Goal: Use online tool/utility

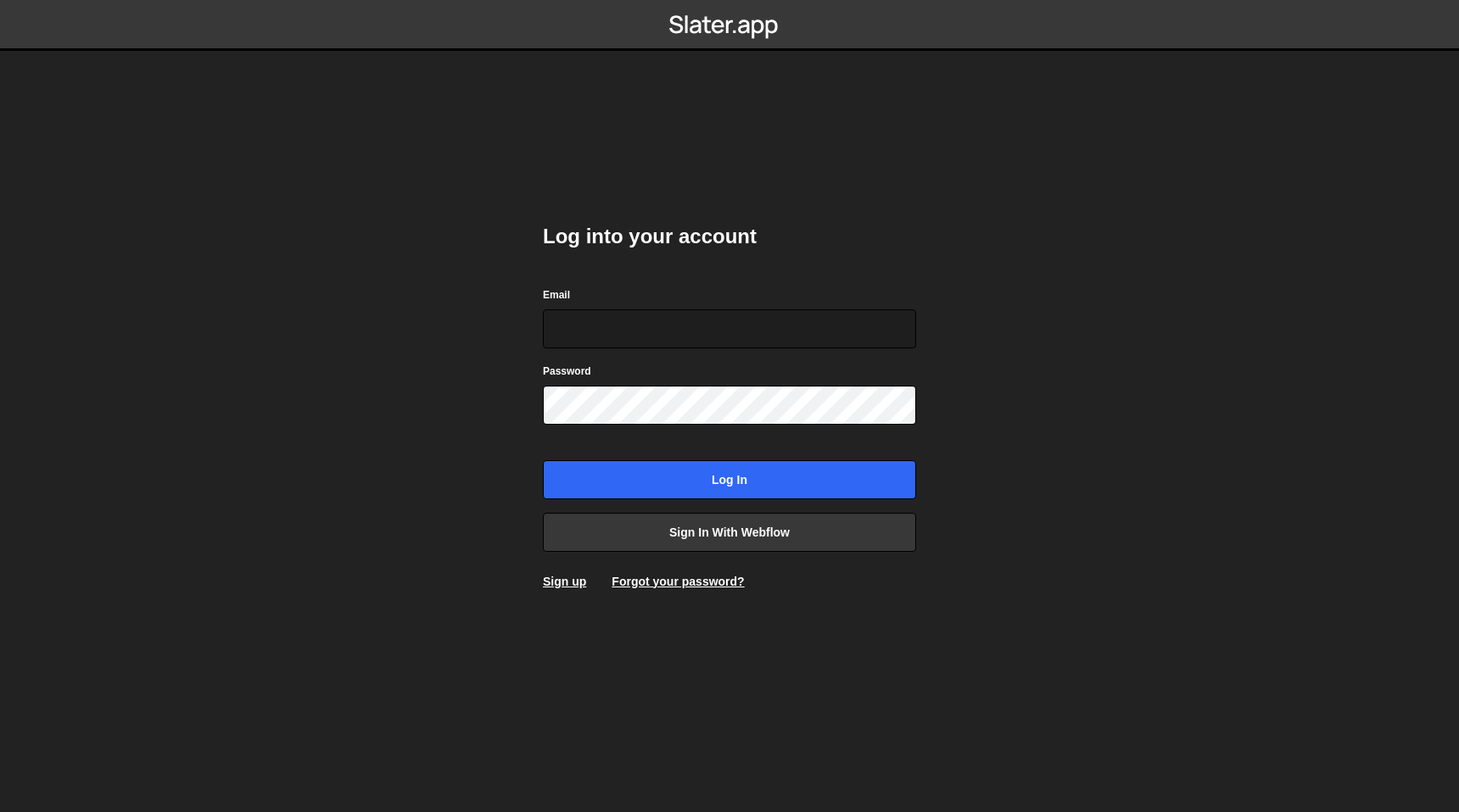
type input "nick@eastcreatives.nl"
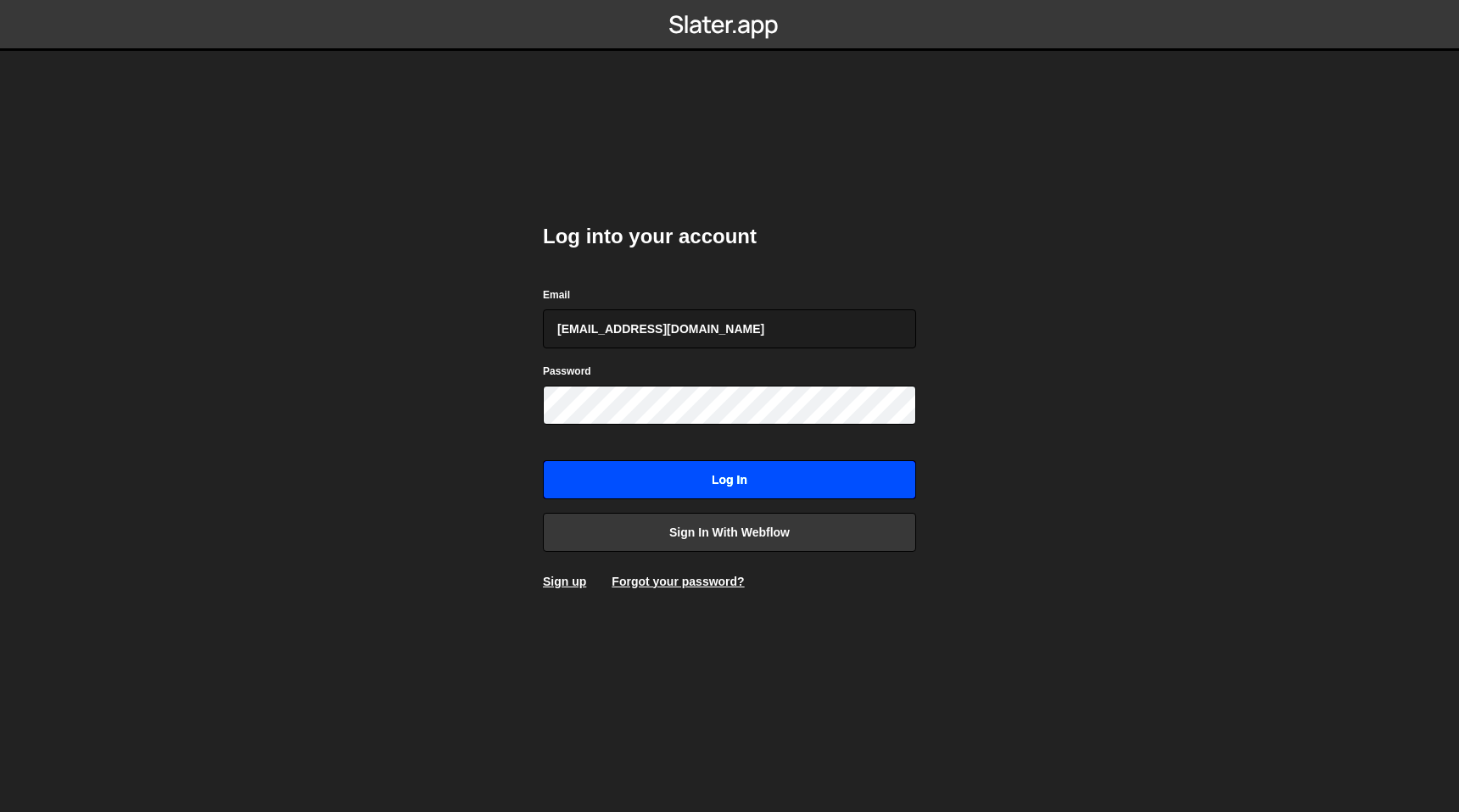
click at [687, 479] on input "Log in" at bounding box center [730, 479] width 374 height 39
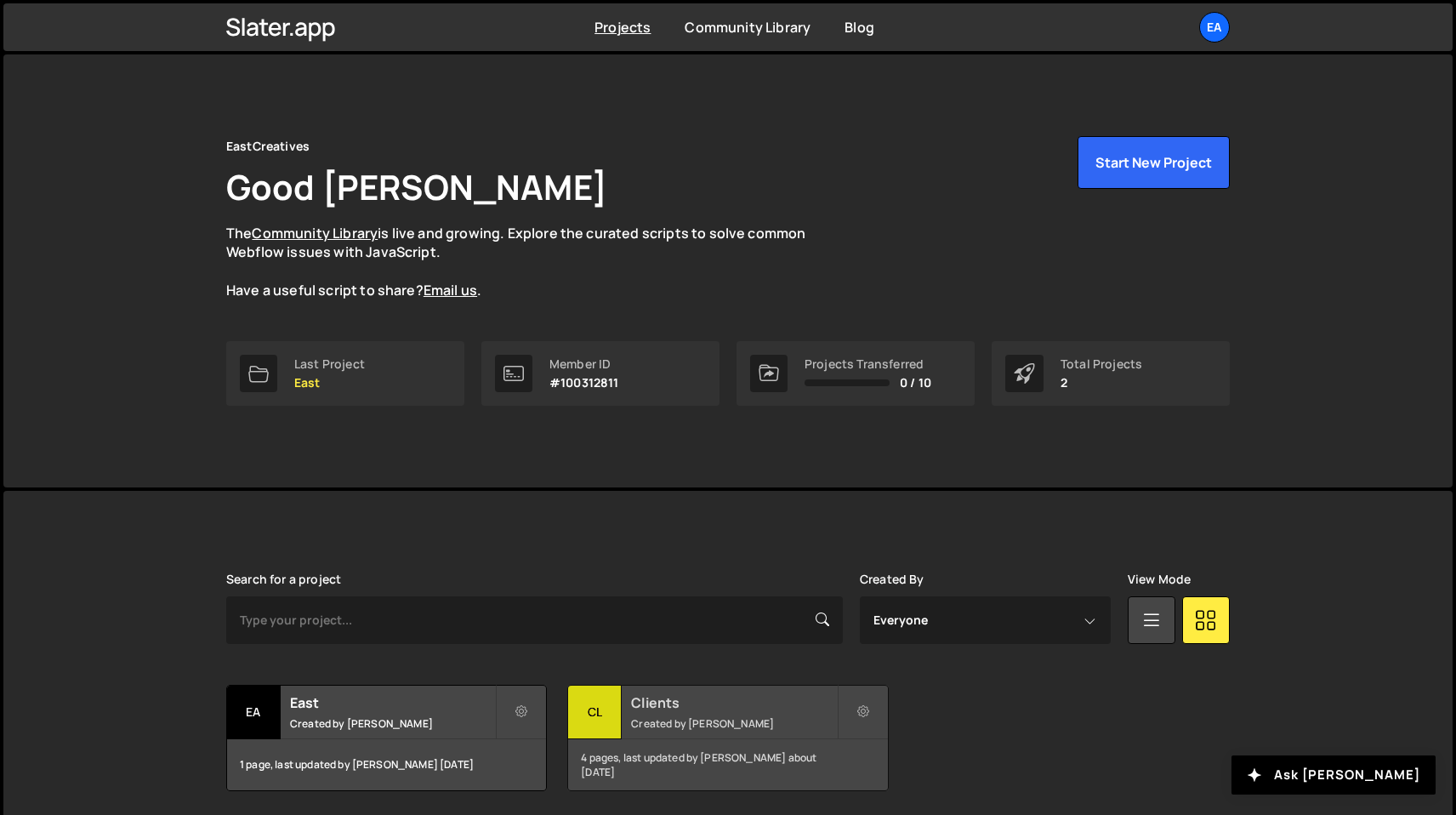
click at [738, 712] on div "Clients Created by [PERSON_NAME]" at bounding box center [728, 712] width 319 height 53
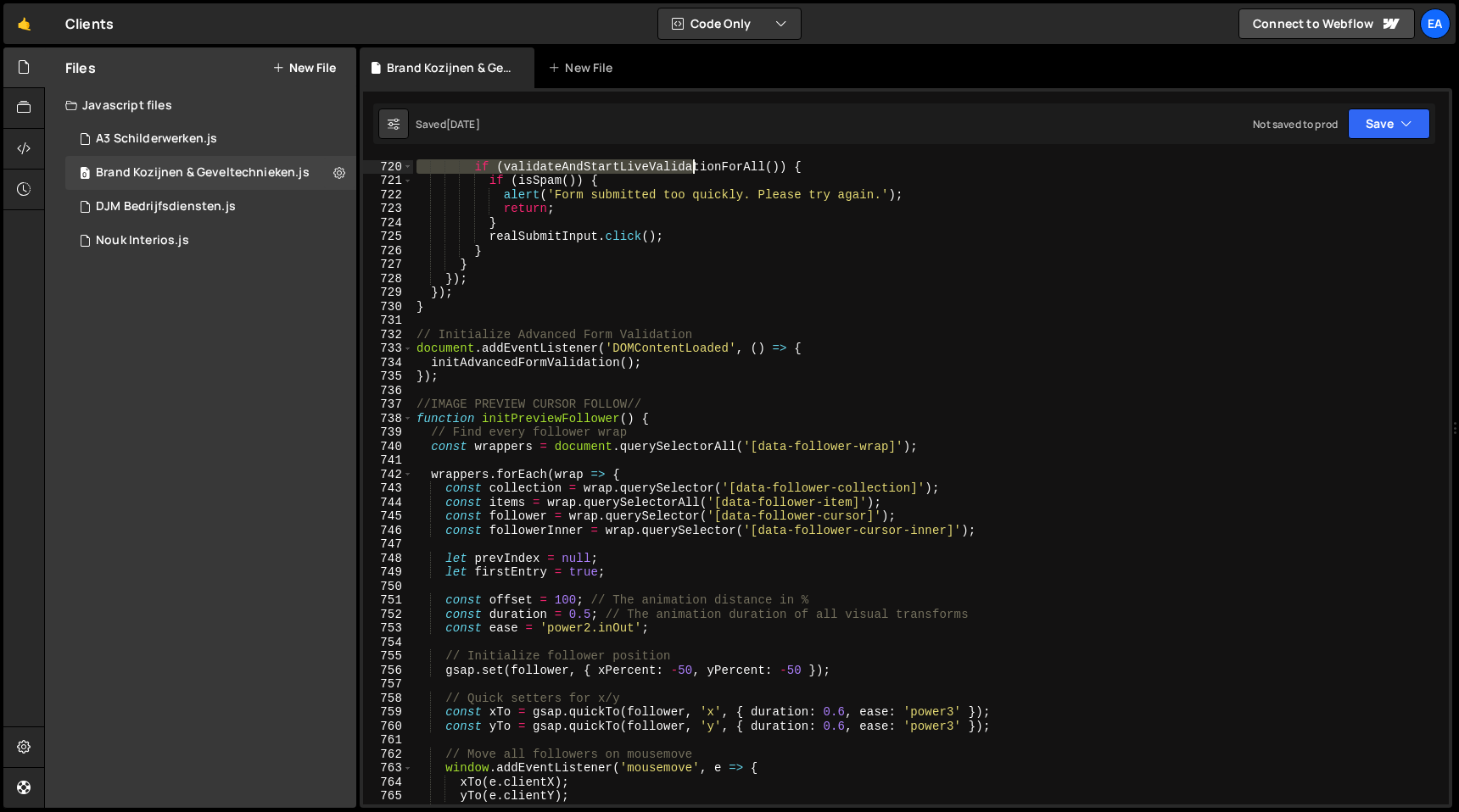
scroll to position [10057, 0]
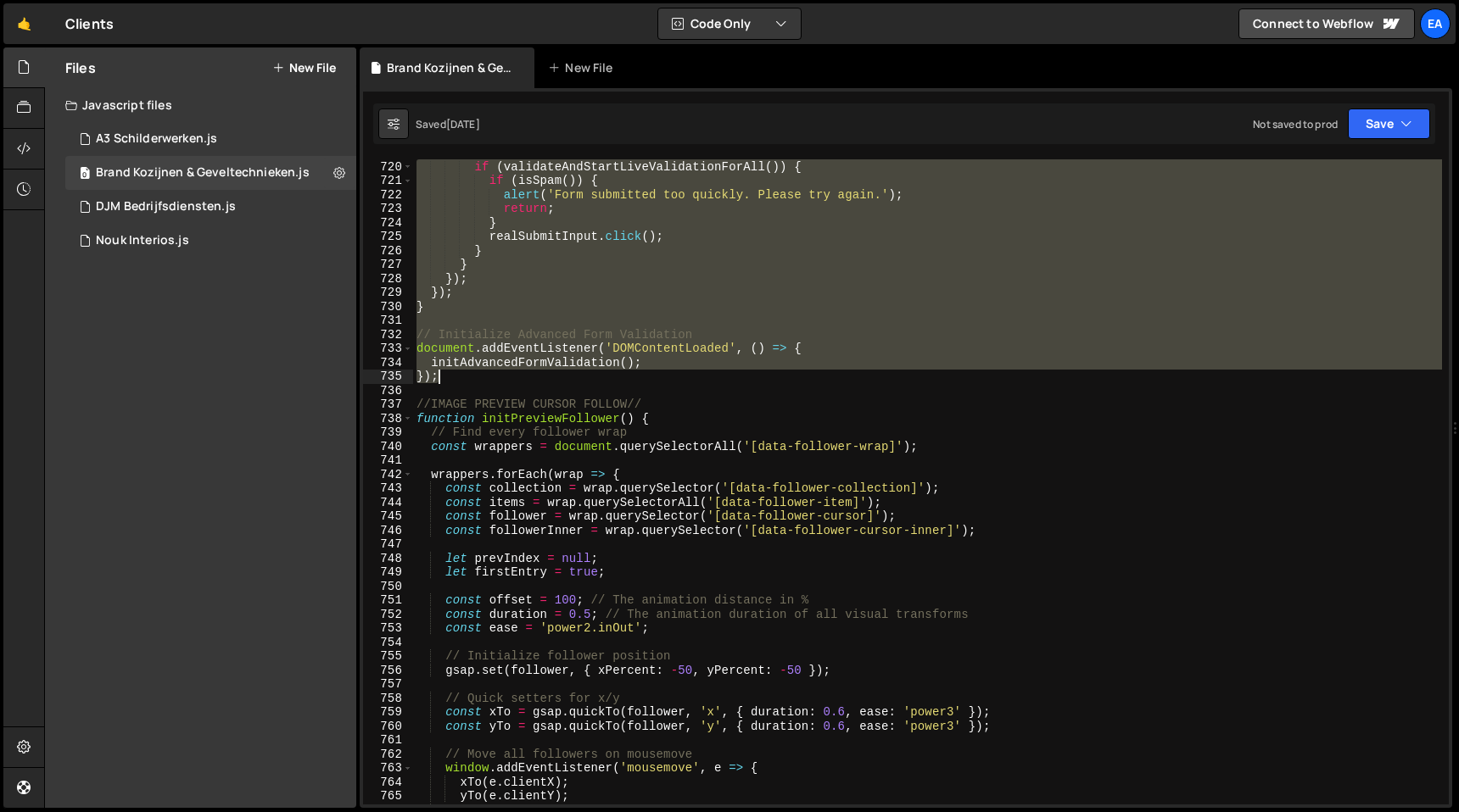
drag, startPoint x: 416, startPoint y: 174, endPoint x: 680, endPoint y: 382, distance: 336.1
click at [680, 382] on div "if ( validateAndStartLiveValidationForAll ( )) { if ( isSpam ( )) { alert ( 'Fo…" at bounding box center [928, 496] width 1029 height 673
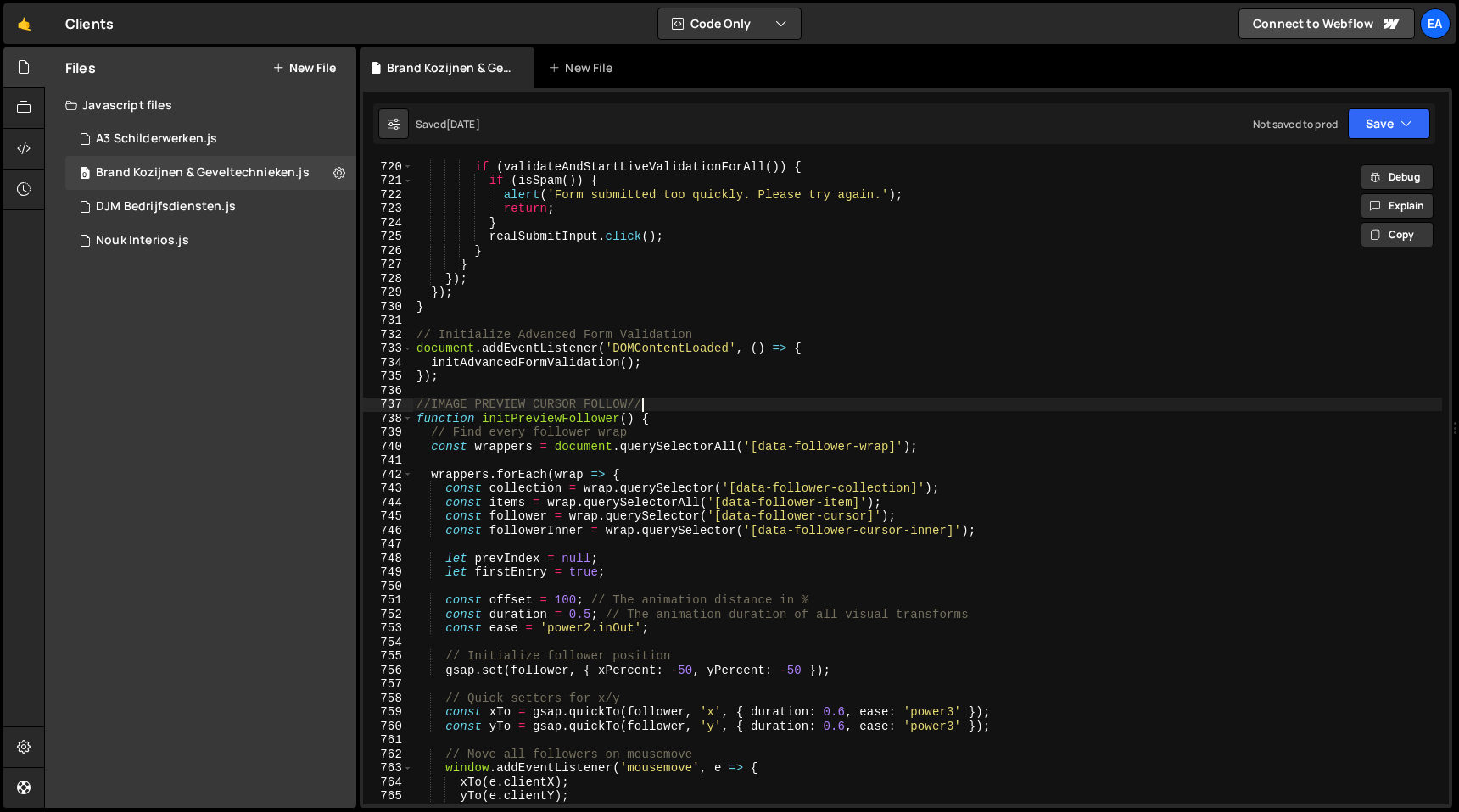
click at [696, 408] on div "if ( validateAndStartLiveValidationForAll ( )) { if ( isSpam ( )) { alert ( 'Fo…" at bounding box center [928, 496] width 1029 height 673
type textarea "//IMAGE PREVIEW CURSOR FOLLOW//"
